Goal: Navigation & Orientation: Find specific page/section

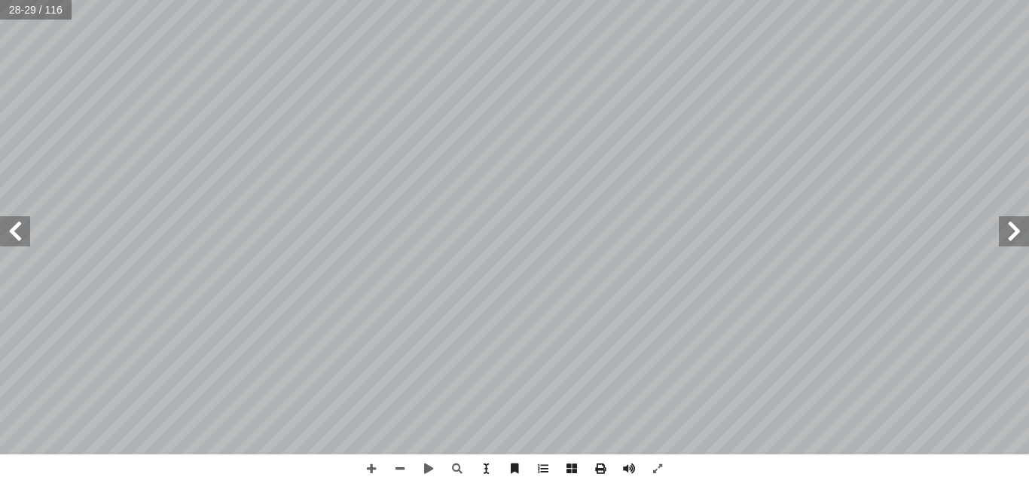
click at [1003, 221] on span at bounding box center [1014, 231] width 30 height 30
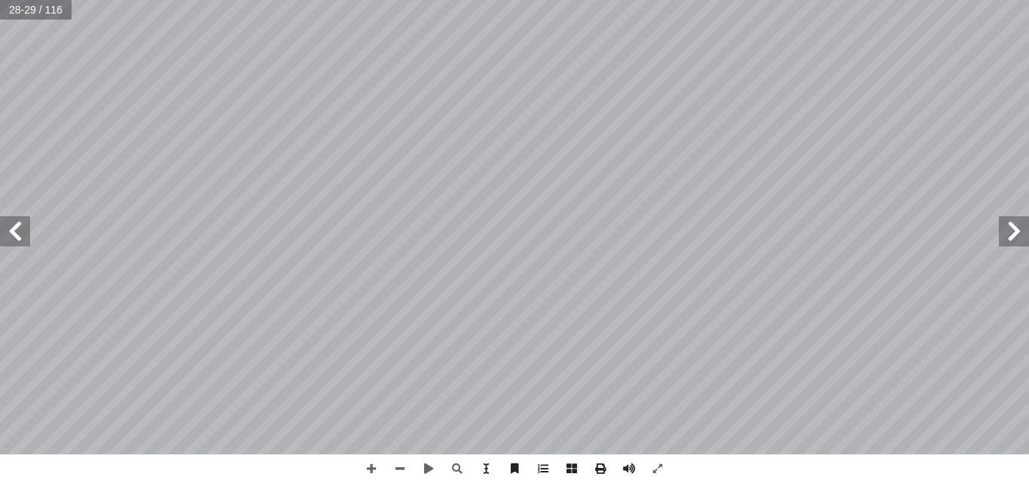
click at [1003, 221] on span at bounding box center [1014, 231] width 30 height 30
click at [393, 475] on span at bounding box center [400, 468] width 29 height 29
click at [1019, 226] on span at bounding box center [1014, 231] width 30 height 30
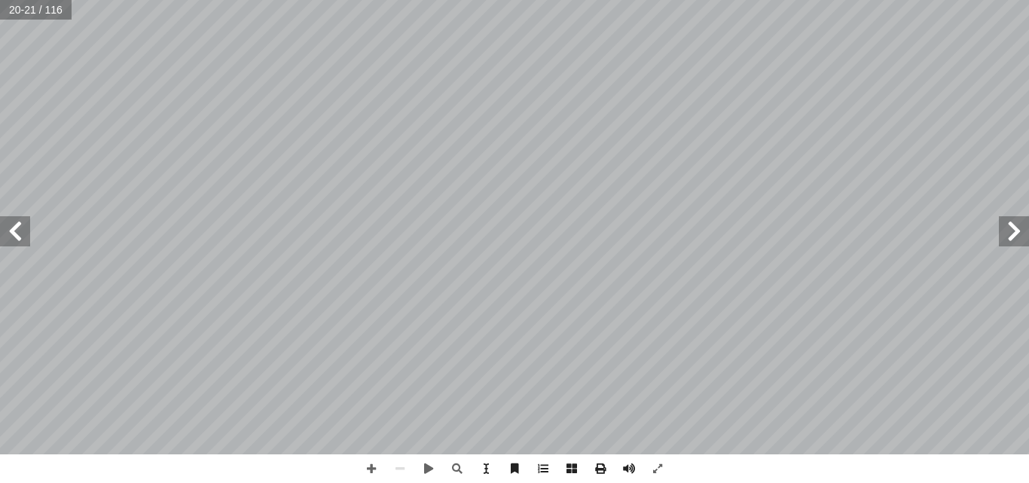
click at [1019, 226] on span at bounding box center [1014, 231] width 30 height 30
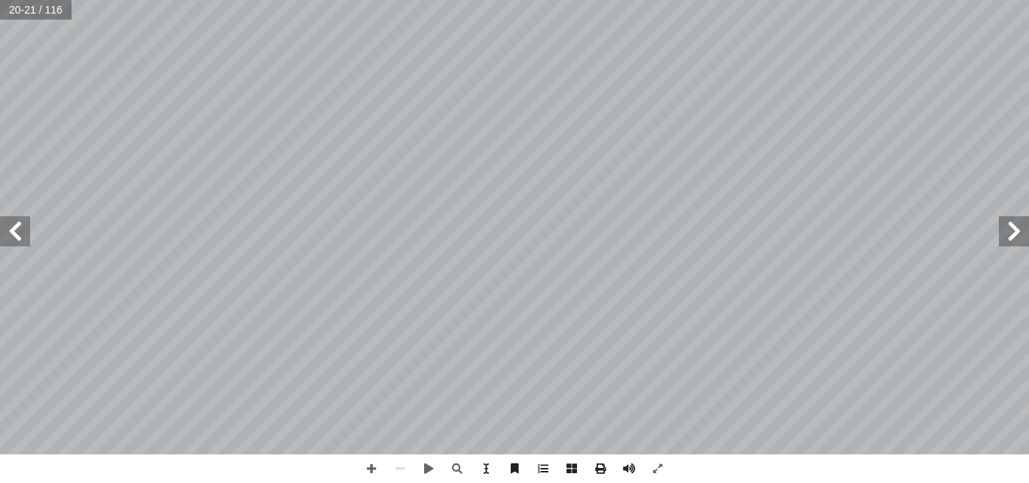
click at [1019, 226] on span at bounding box center [1014, 231] width 30 height 30
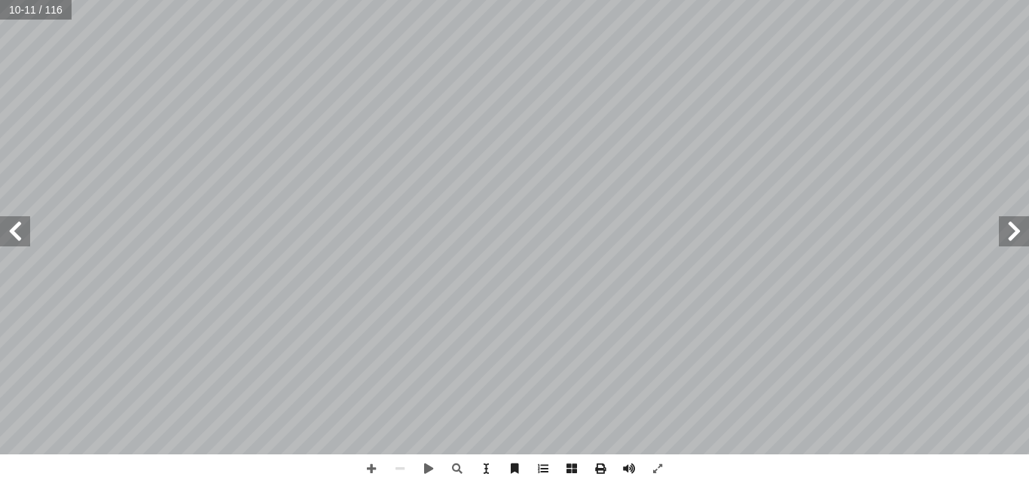
click at [1019, 226] on span at bounding box center [1014, 231] width 30 height 30
click at [18, 236] on span at bounding box center [15, 231] width 30 height 30
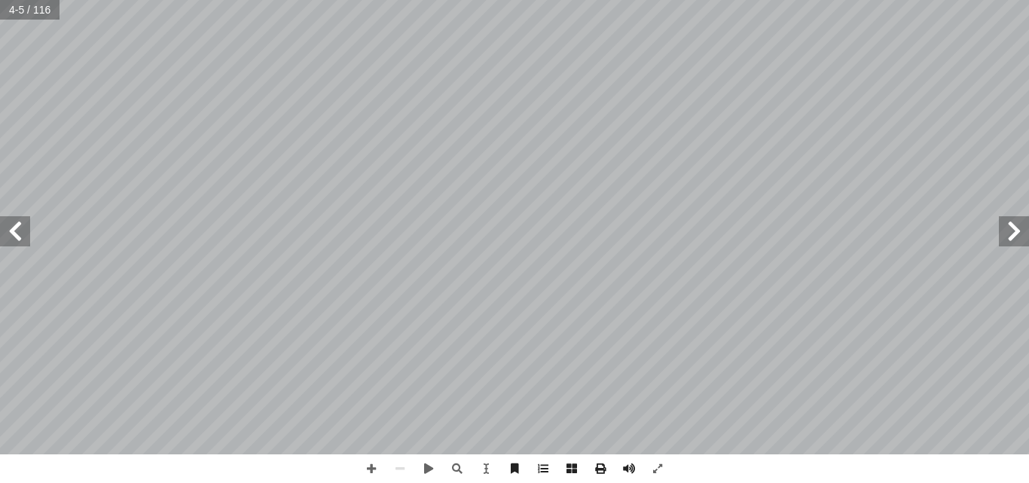
click at [18, 236] on span at bounding box center [15, 231] width 30 height 30
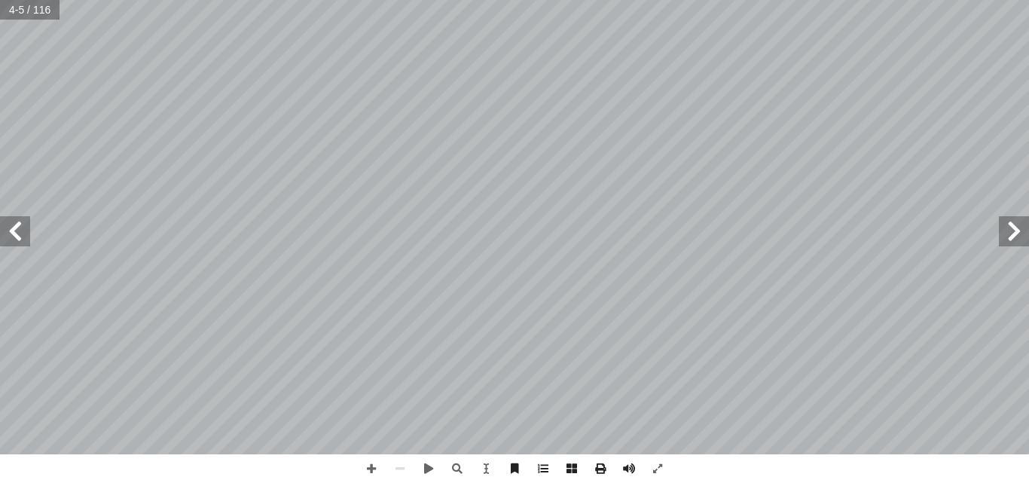
click at [18, 236] on span at bounding box center [15, 231] width 30 height 30
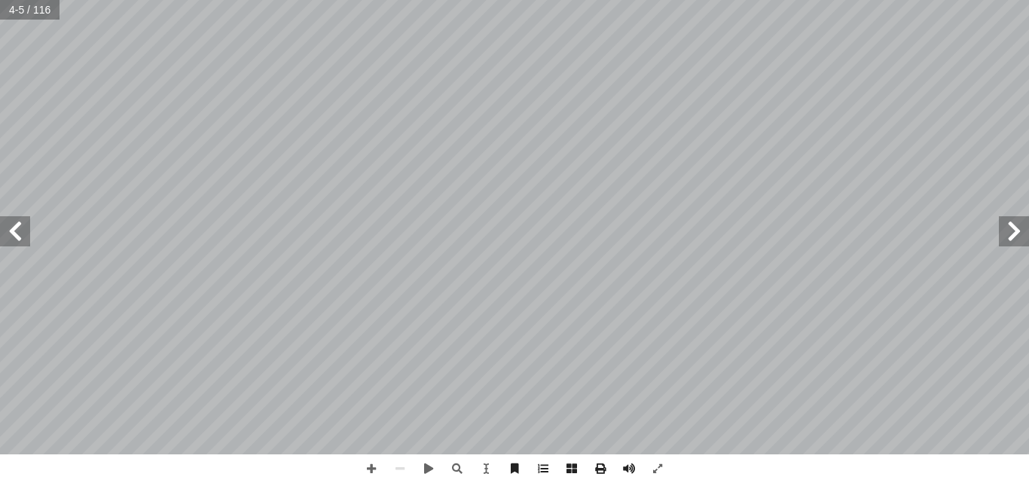
click at [18, 236] on span at bounding box center [15, 231] width 30 height 30
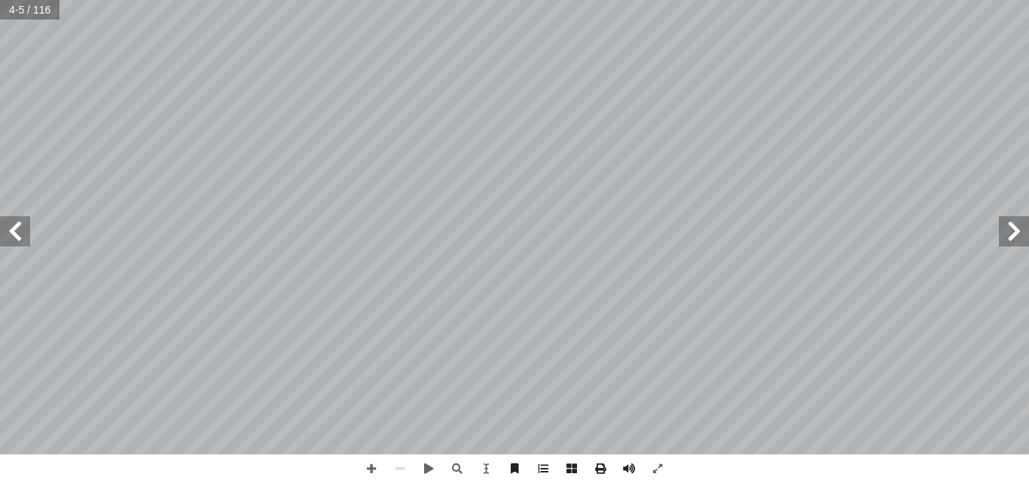
click at [18, 236] on span at bounding box center [15, 231] width 30 height 30
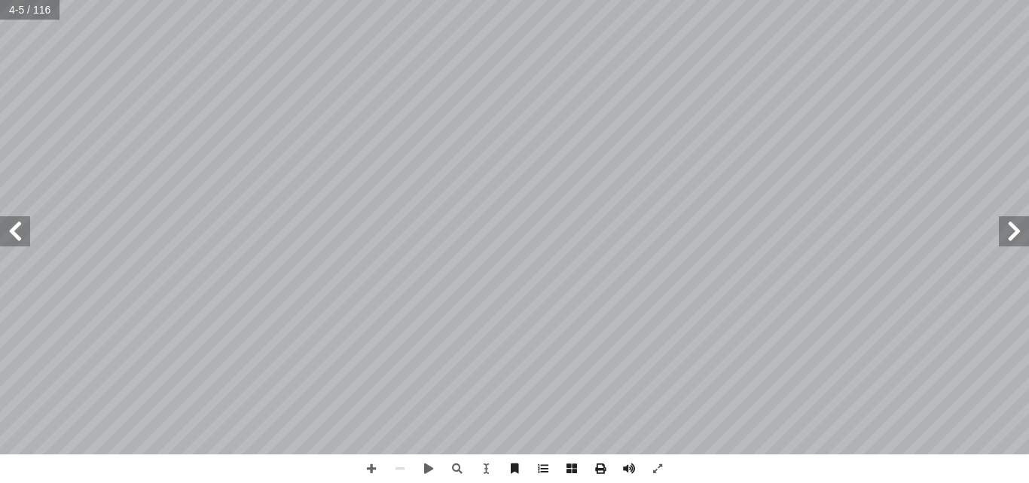
click at [18, 236] on span at bounding box center [15, 231] width 30 height 30
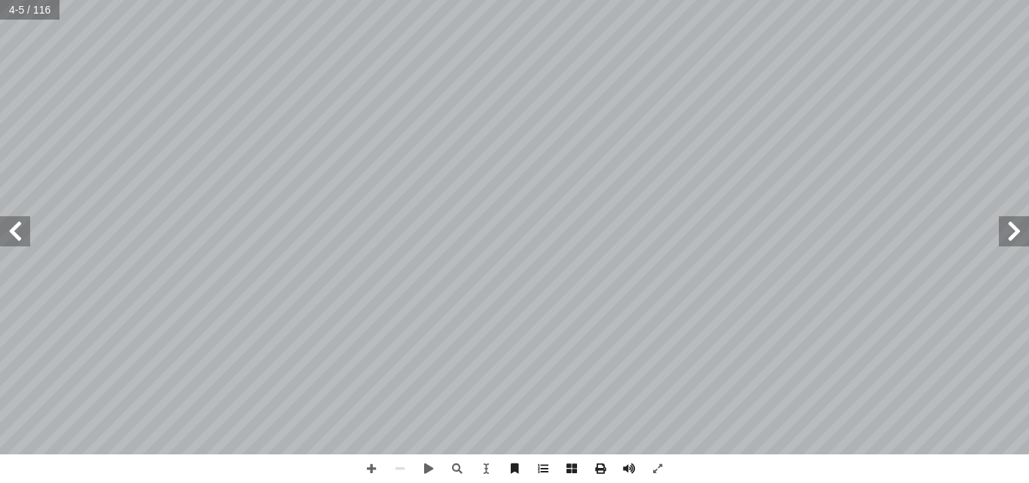
click at [18, 236] on span at bounding box center [15, 231] width 30 height 30
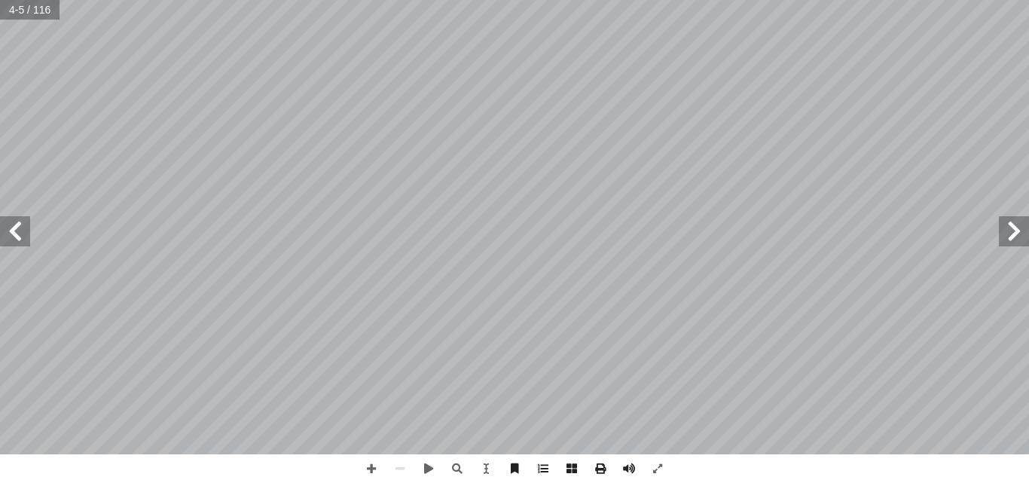
click at [18, 236] on span at bounding box center [15, 231] width 30 height 30
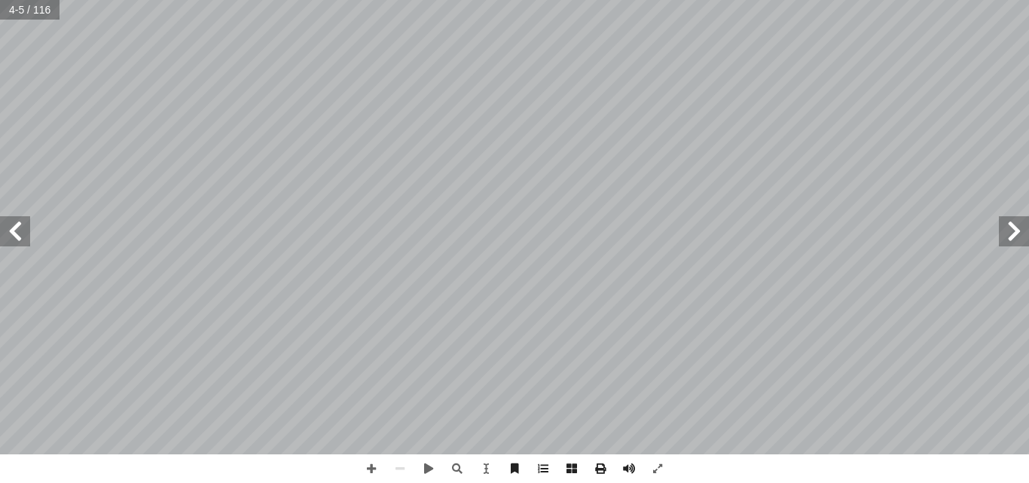
click at [18, 236] on span at bounding box center [15, 231] width 30 height 30
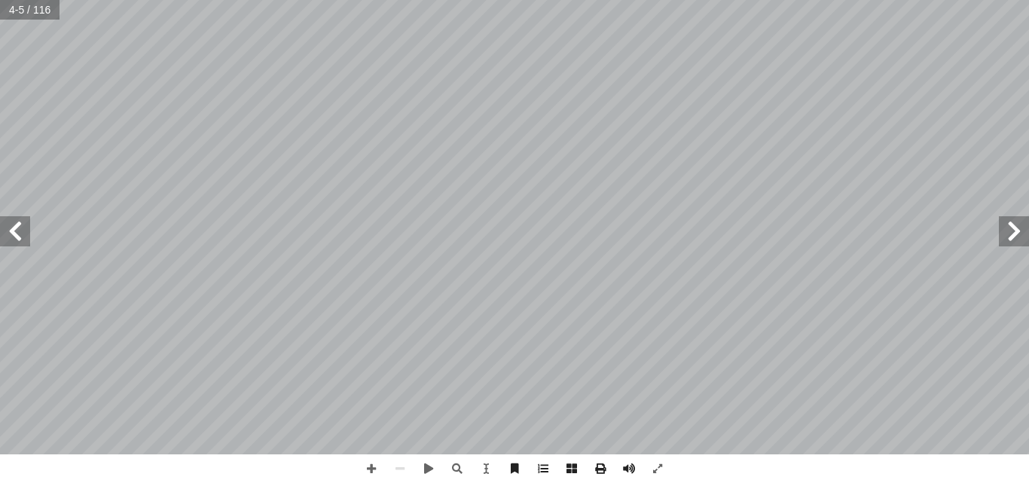
click at [18, 236] on span at bounding box center [15, 231] width 30 height 30
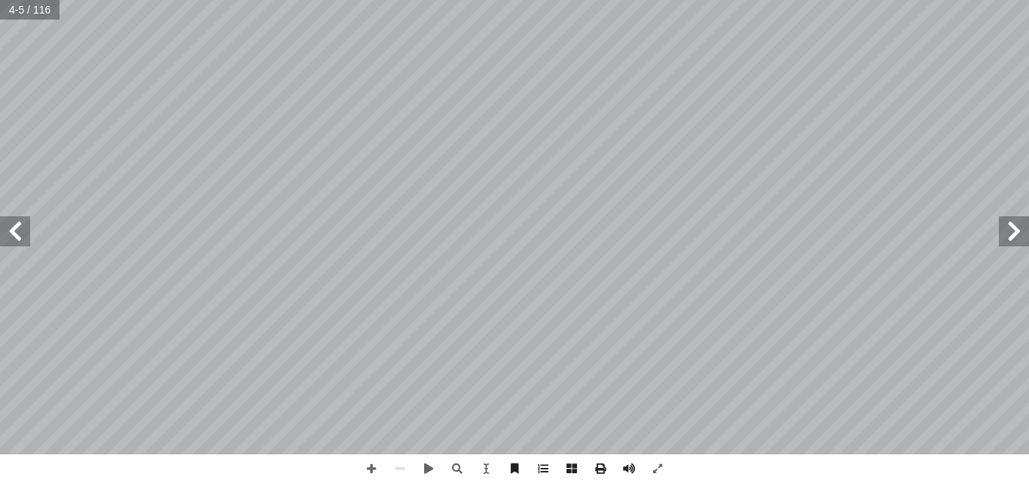
click at [18, 236] on span at bounding box center [15, 231] width 30 height 30
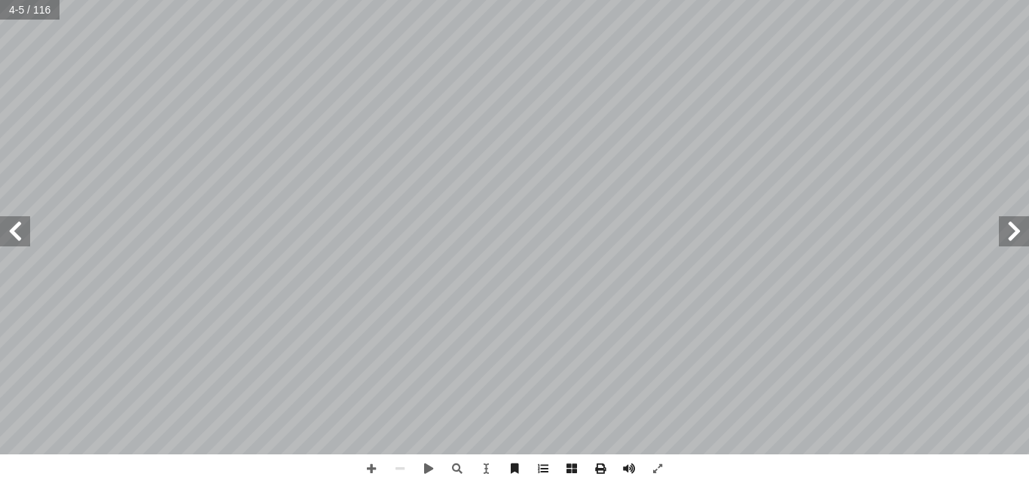
click at [18, 236] on span at bounding box center [15, 231] width 30 height 30
click at [18, 235] on span at bounding box center [15, 231] width 30 height 30
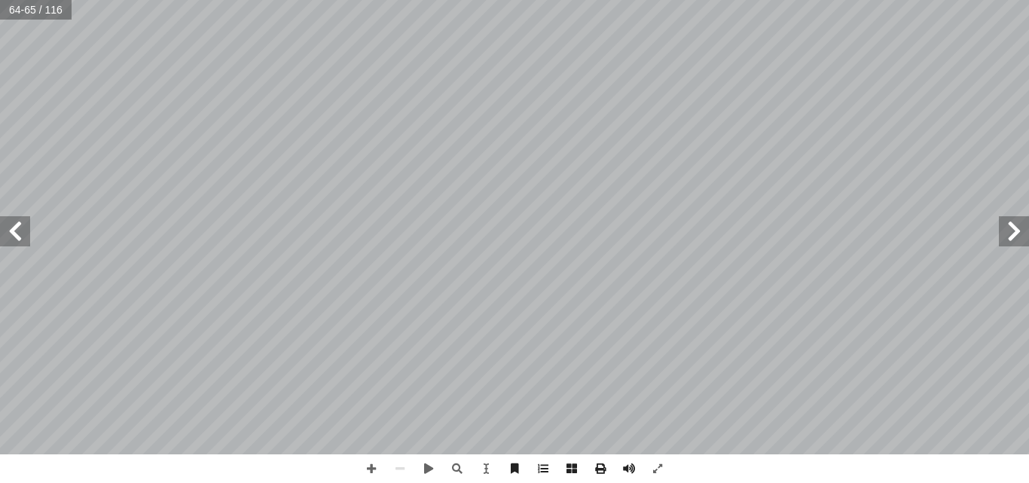
click at [18, 235] on span at bounding box center [15, 231] width 30 height 30
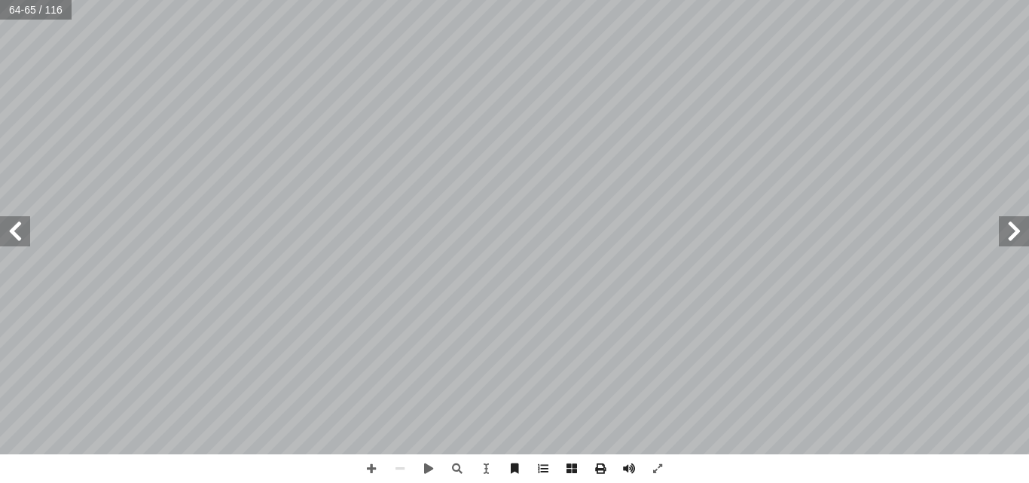
click at [18, 235] on span at bounding box center [15, 231] width 30 height 30
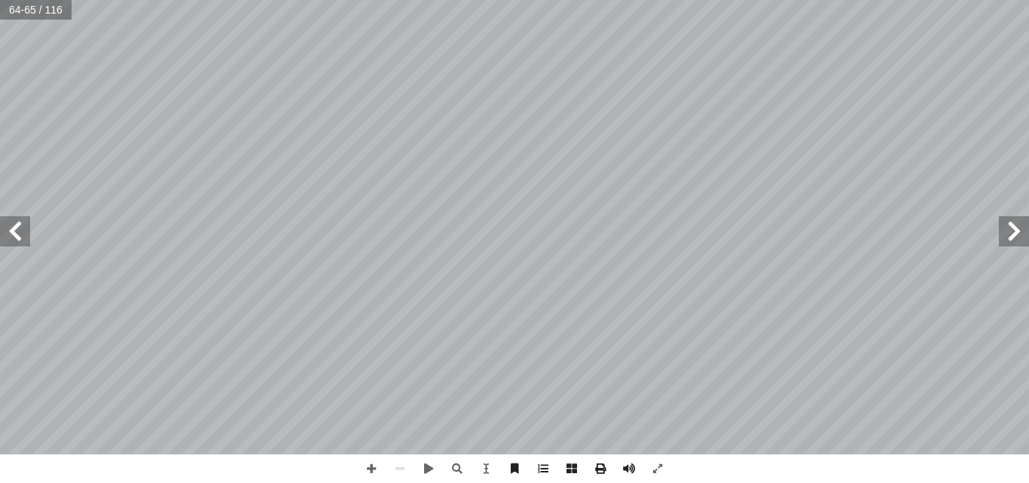
click at [18, 235] on span at bounding box center [15, 231] width 30 height 30
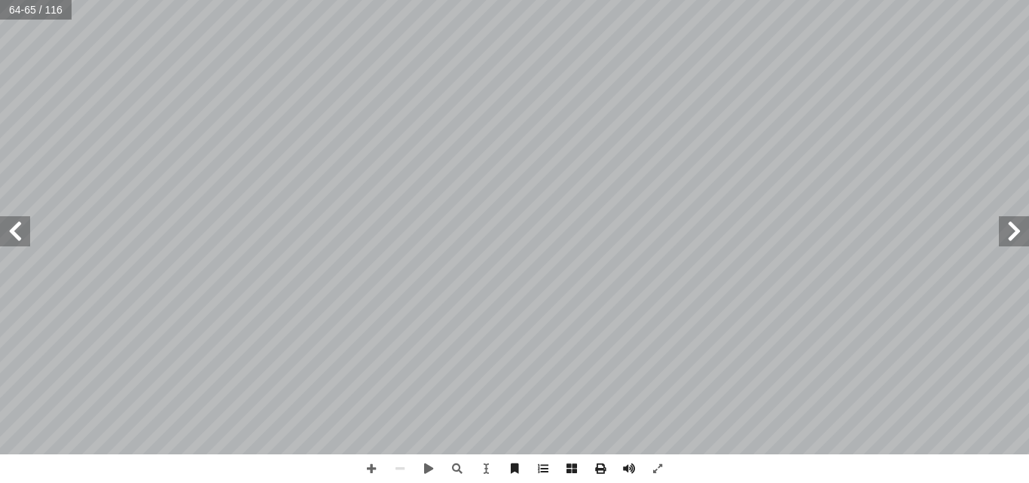
click at [18, 235] on span at bounding box center [15, 231] width 30 height 30
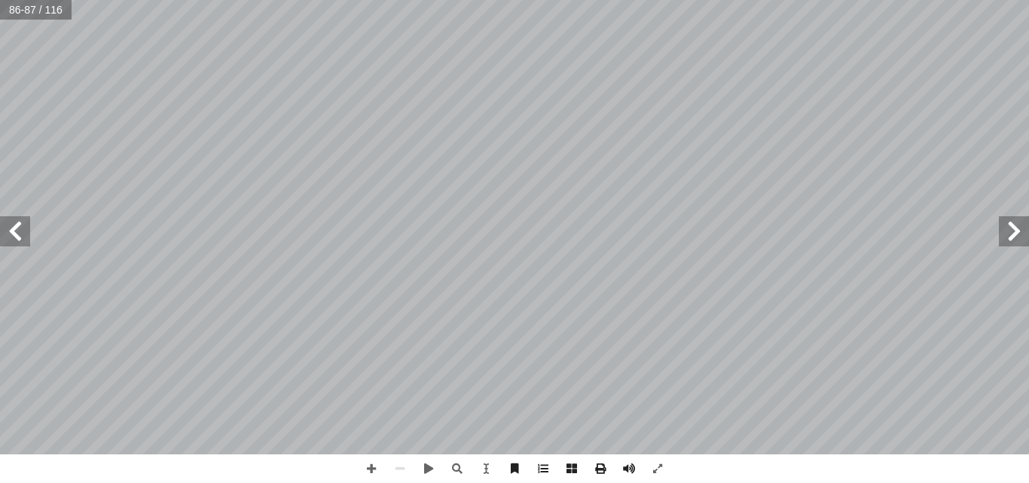
click at [1010, 237] on span at bounding box center [1014, 231] width 30 height 30
click at [1017, 233] on span at bounding box center [1014, 231] width 30 height 30
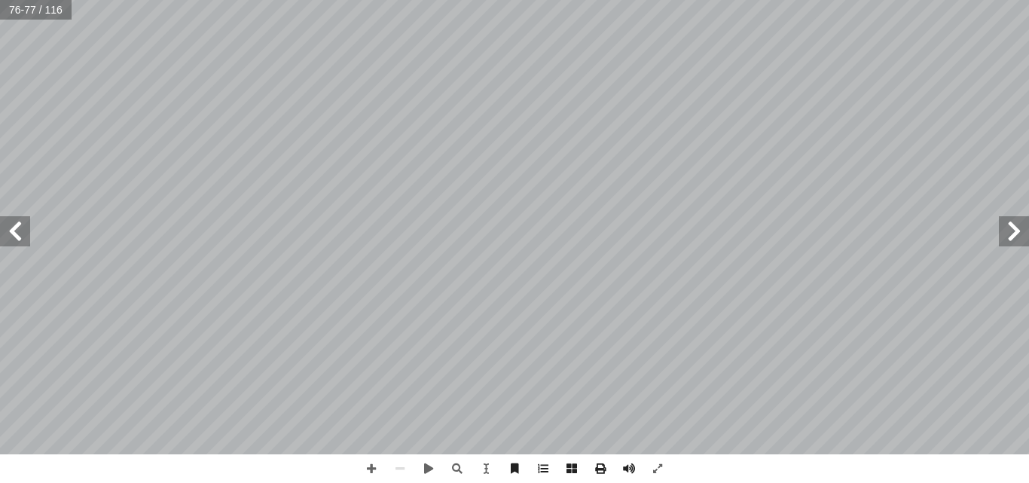
click at [18, 225] on span at bounding box center [15, 231] width 30 height 30
click at [12, 229] on span at bounding box center [15, 231] width 30 height 30
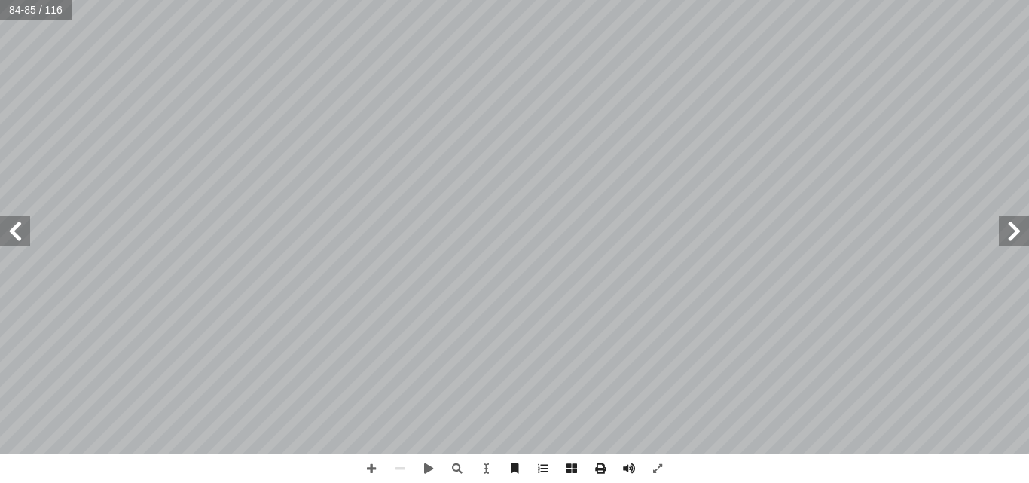
click at [12, 229] on span at bounding box center [15, 231] width 30 height 30
click at [1006, 237] on span at bounding box center [1014, 231] width 30 height 30
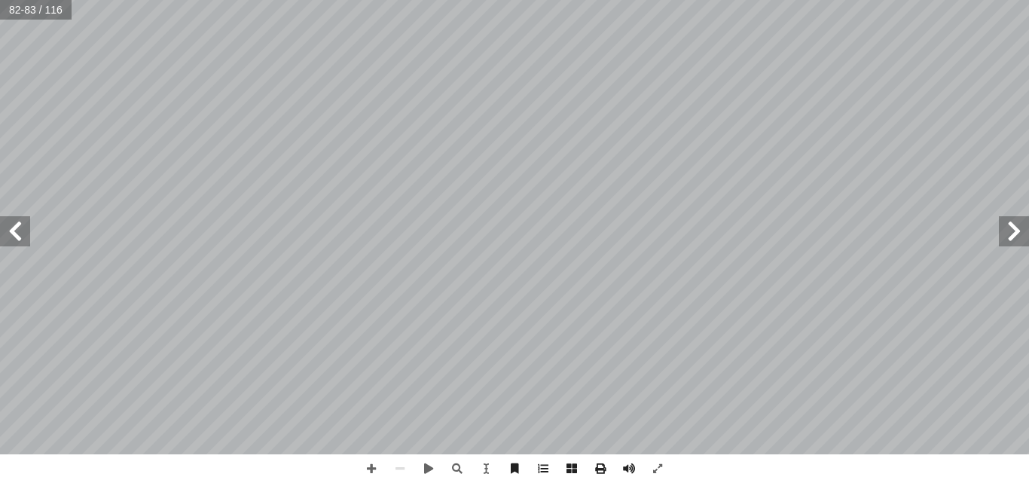
click at [1006, 237] on span at bounding box center [1014, 231] width 30 height 30
click at [10, 244] on span at bounding box center [15, 231] width 30 height 30
click at [1020, 234] on span at bounding box center [1014, 231] width 30 height 30
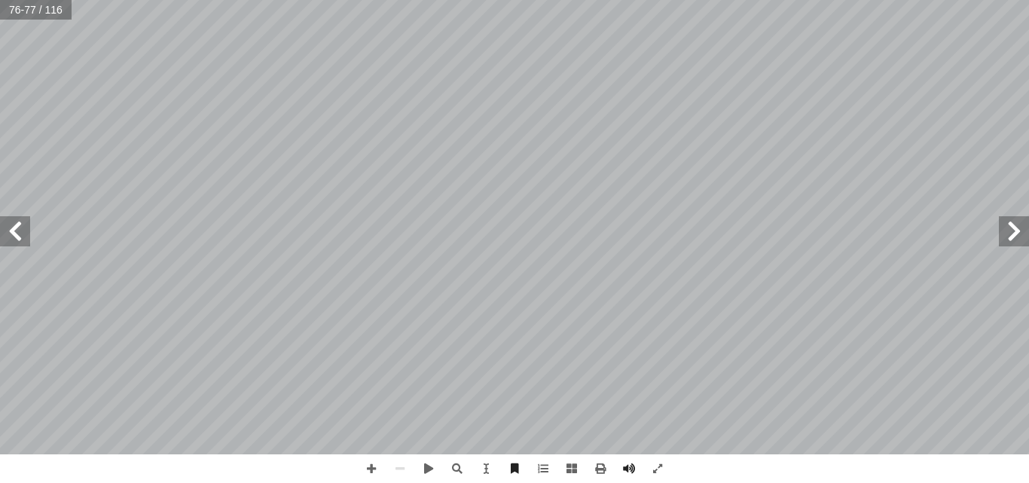
click at [15, 243] on span at bounding box center [15, 231] width 30 height 30
click at [19, 235] on span at bounding box center [15, 231] width 30 height 30
click at [25, 225] on span at bounding box center [15, 231] width 30 height 30
